Goal: Transaction & Acquisition: Purchase product/service

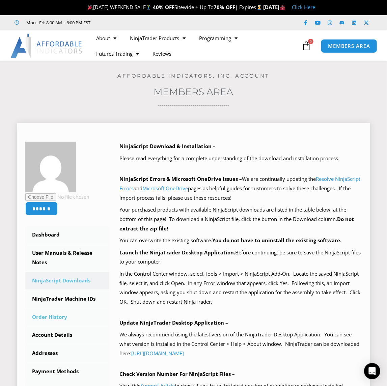
click at [35, 318] on link "Order History" at bounding box center [67, 317] width 84 height 18
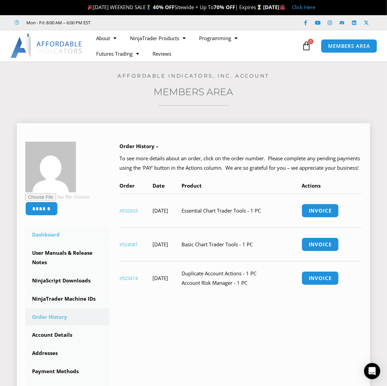
click at [44, 235] on link "Dashboard" at bounding box center [67, 235] width 84 height 18
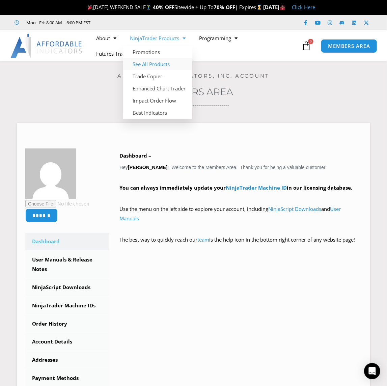
click at [162, 65] on link "See All Products" at bounding box center [157, 64] width 69 height 12
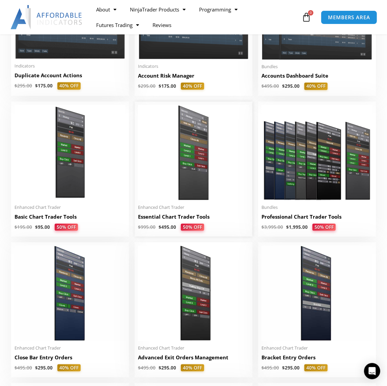
scroll to position [112, 0]
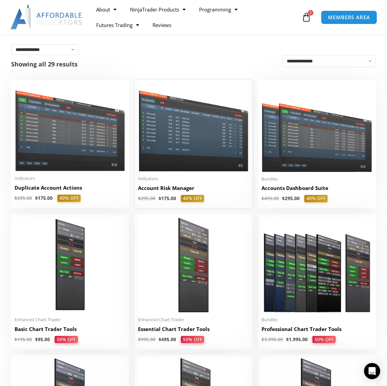
click at [180, 189] on h2 "Account Risk Manager" at bounding box center [193, 187] width 111 height 7
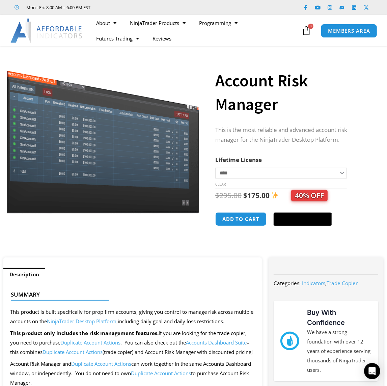
scroll to position [112, 0]
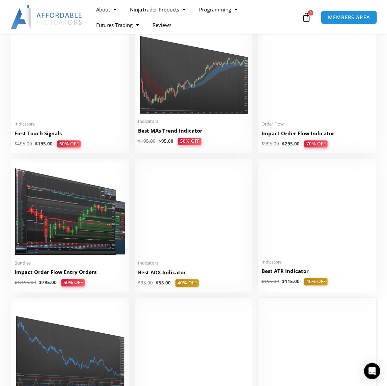
scroll to position [898, 0]
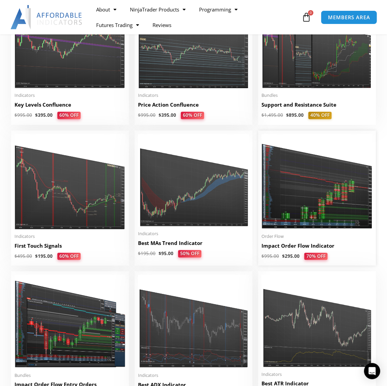
click at [294, 247] on h2 "Impact Order Flow Indicator" at bounding box center [316, 245] width 111 height 7
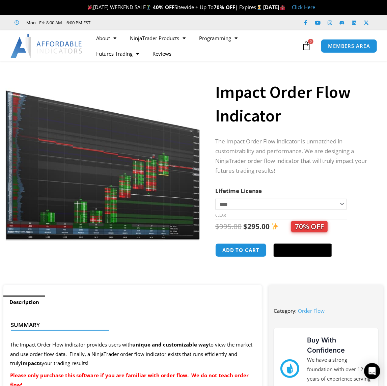
click at [129, 183] on img at bounding box center [102, 157] width 195 height 168
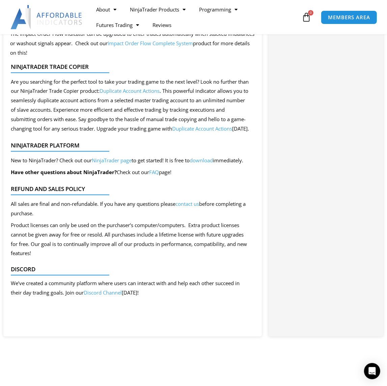
scroll to position [561, 0]
